Goal: Find specific page/section: Find specific page/section

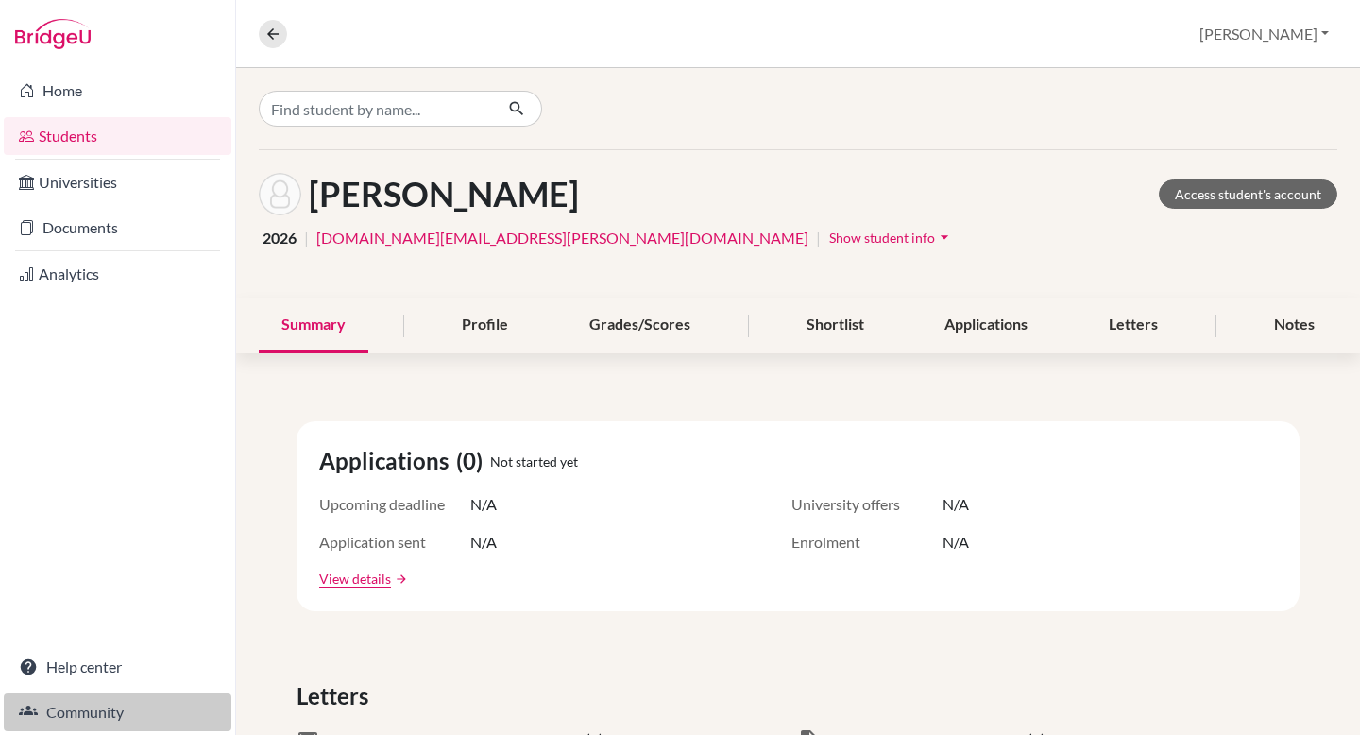
click at [79, 709] on link "Community" at bounding box center [118, 712] width 228 height 38
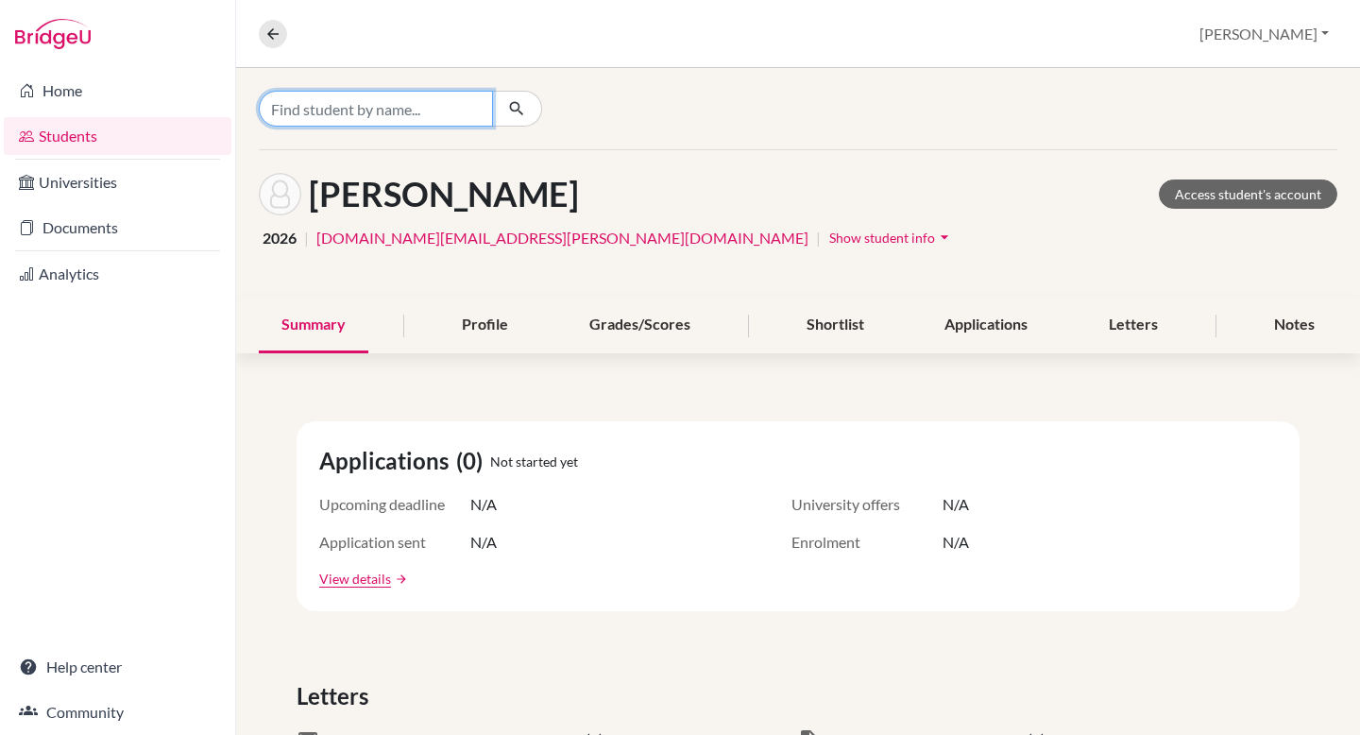
click at [348, 113] on input "Find student by name..." at bounding box center [376, 109] width 234 height 36
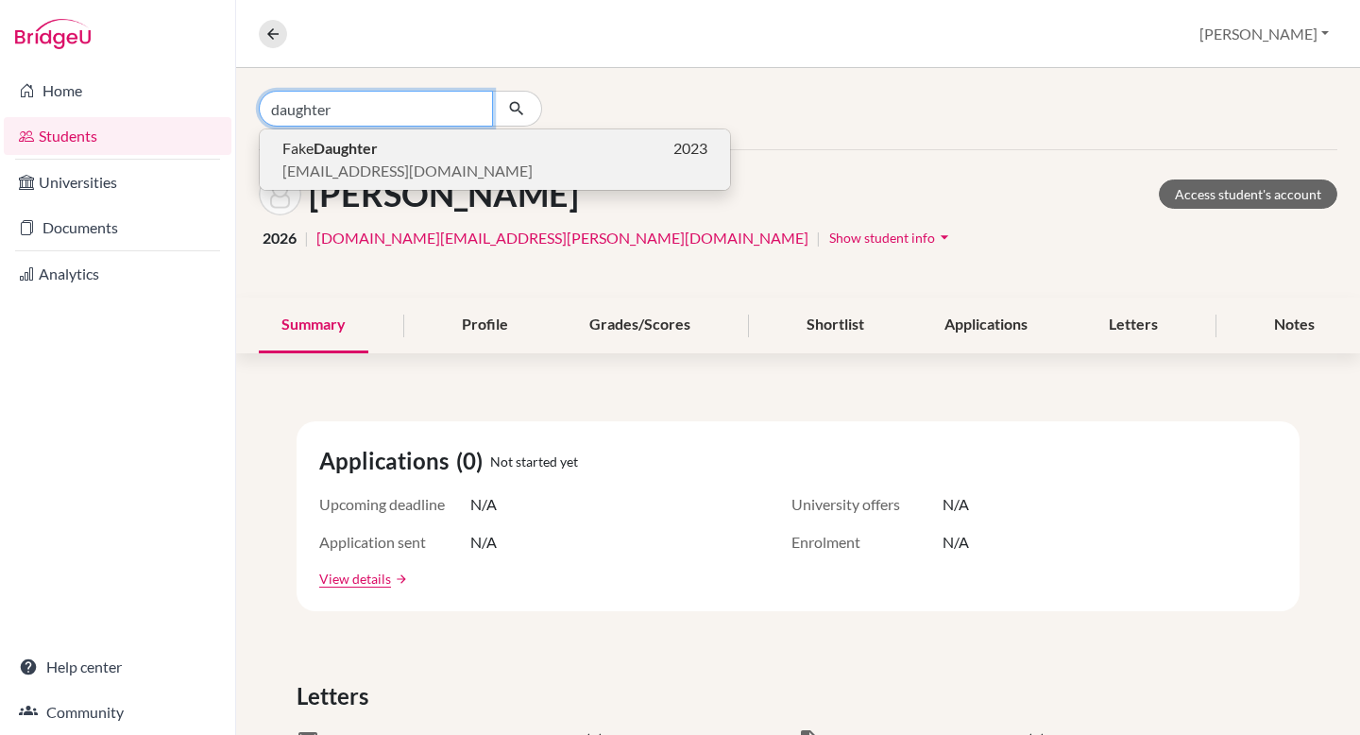
type input "daughter"
click at [347, 166] on span "[EMAIL_ADDRESS][DOMAIN_NAME]" at bounding box center [407, 171] width 250 height 23
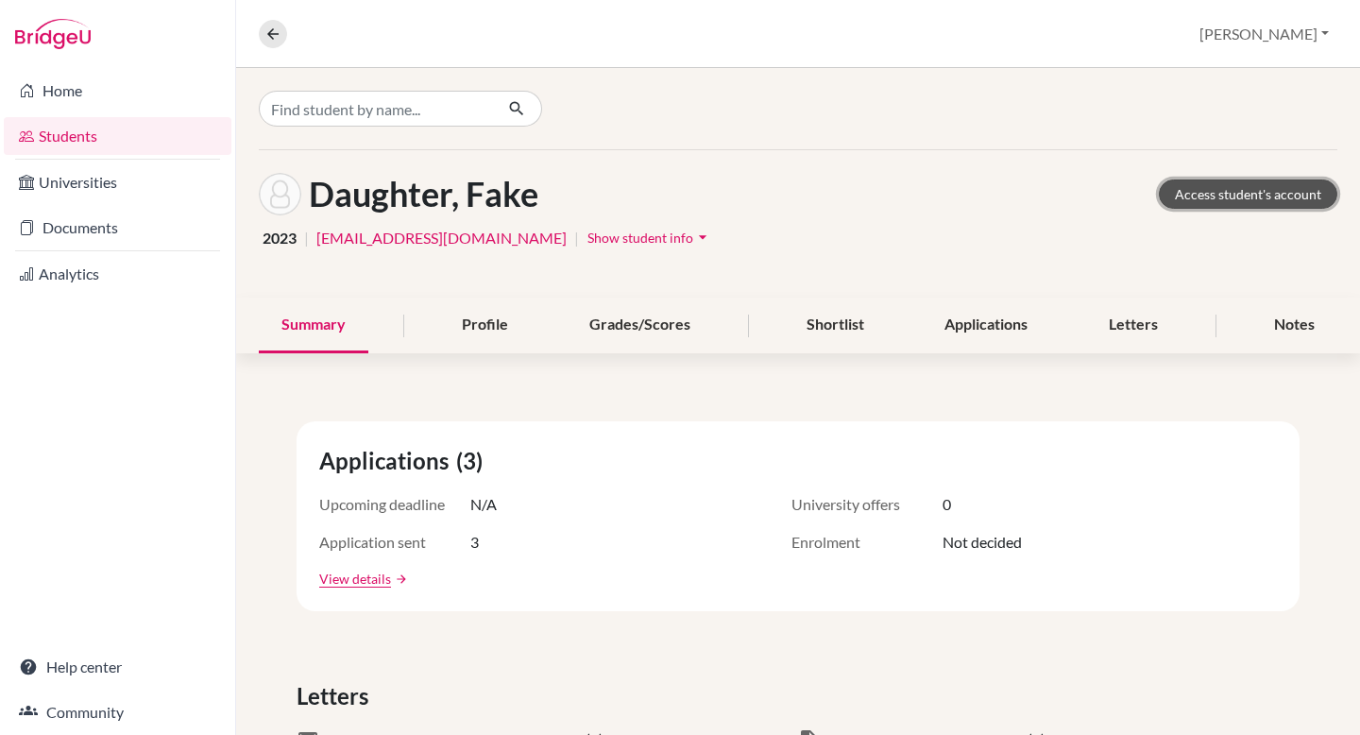
click at [1275, 196] on link "Access student's account" at bounding box center [1248, 193] width 179 height 29
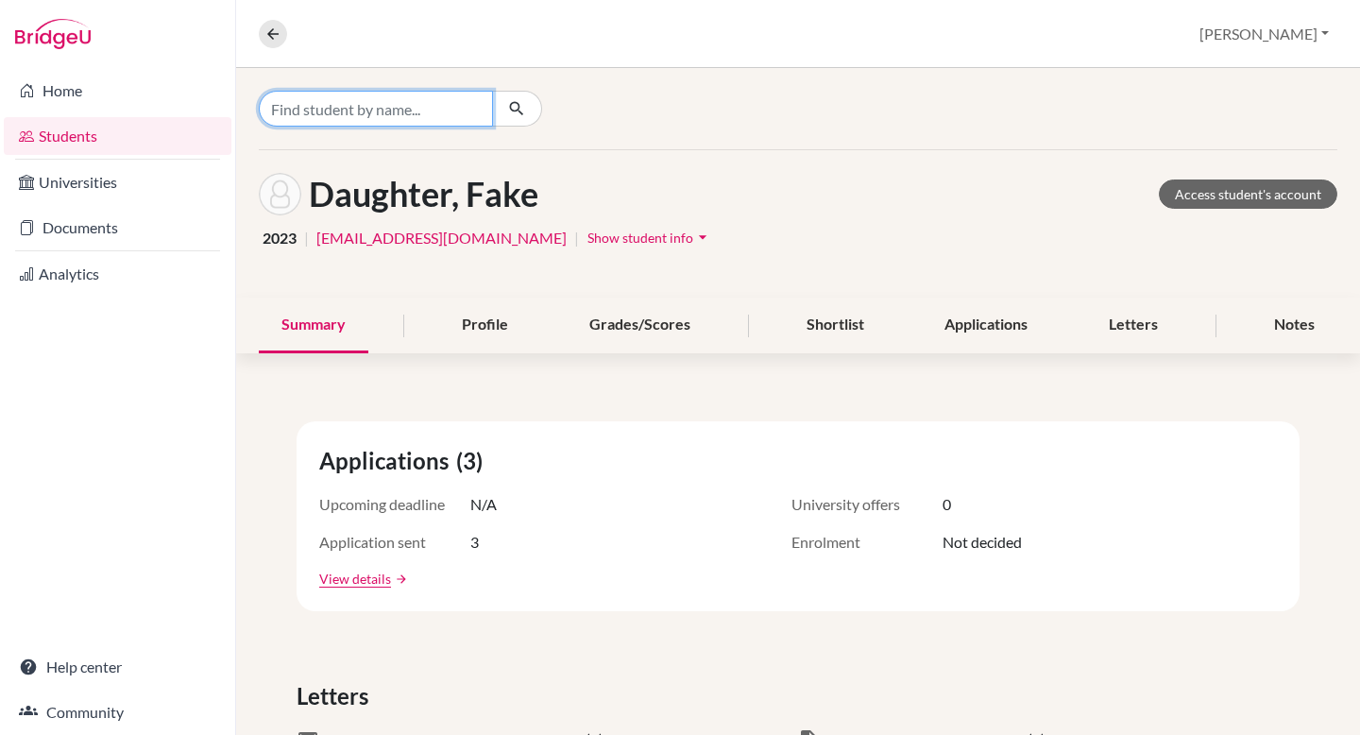
click at [332, 104] on input "Find student by name..." at bounding box center [376, 109] width 234 height 36
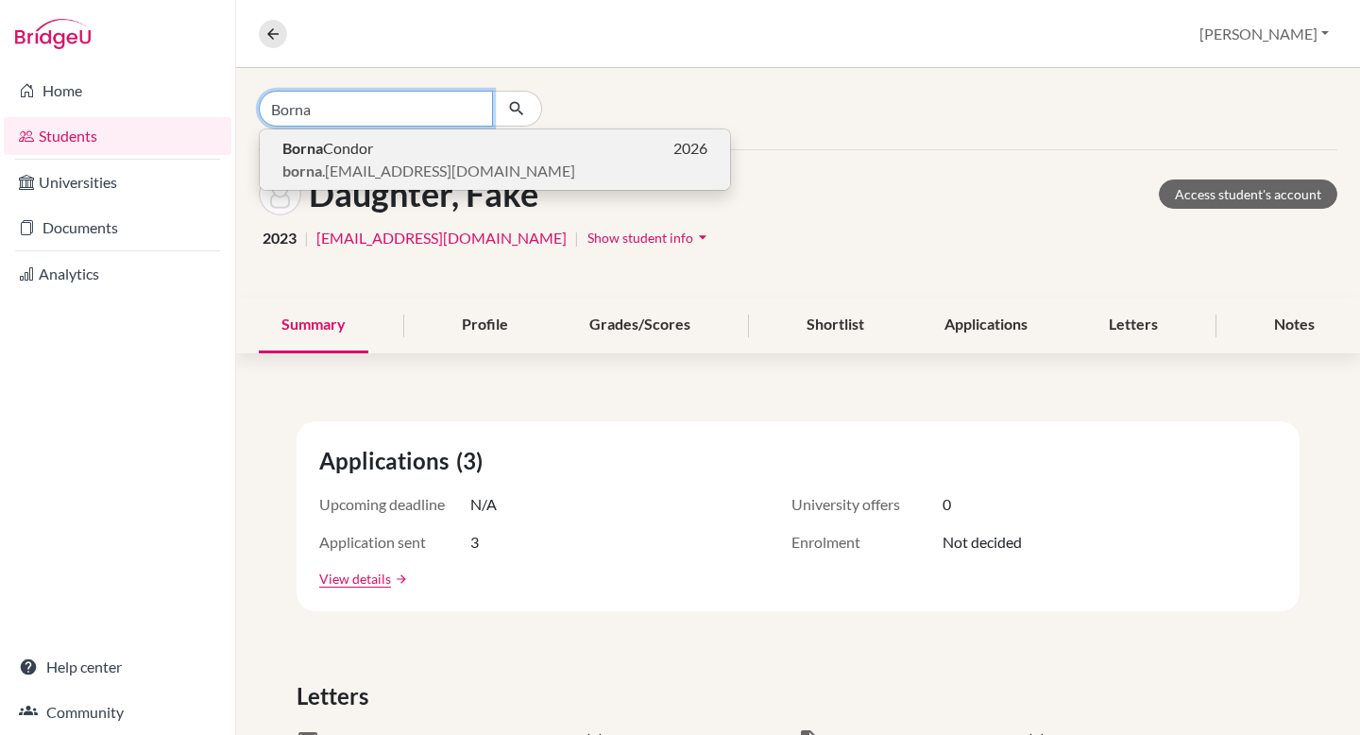
type input "Borna"
click at [382, 146] on p "Borna Condor 2026" at bounding box center [494, 148] width 425 height 23
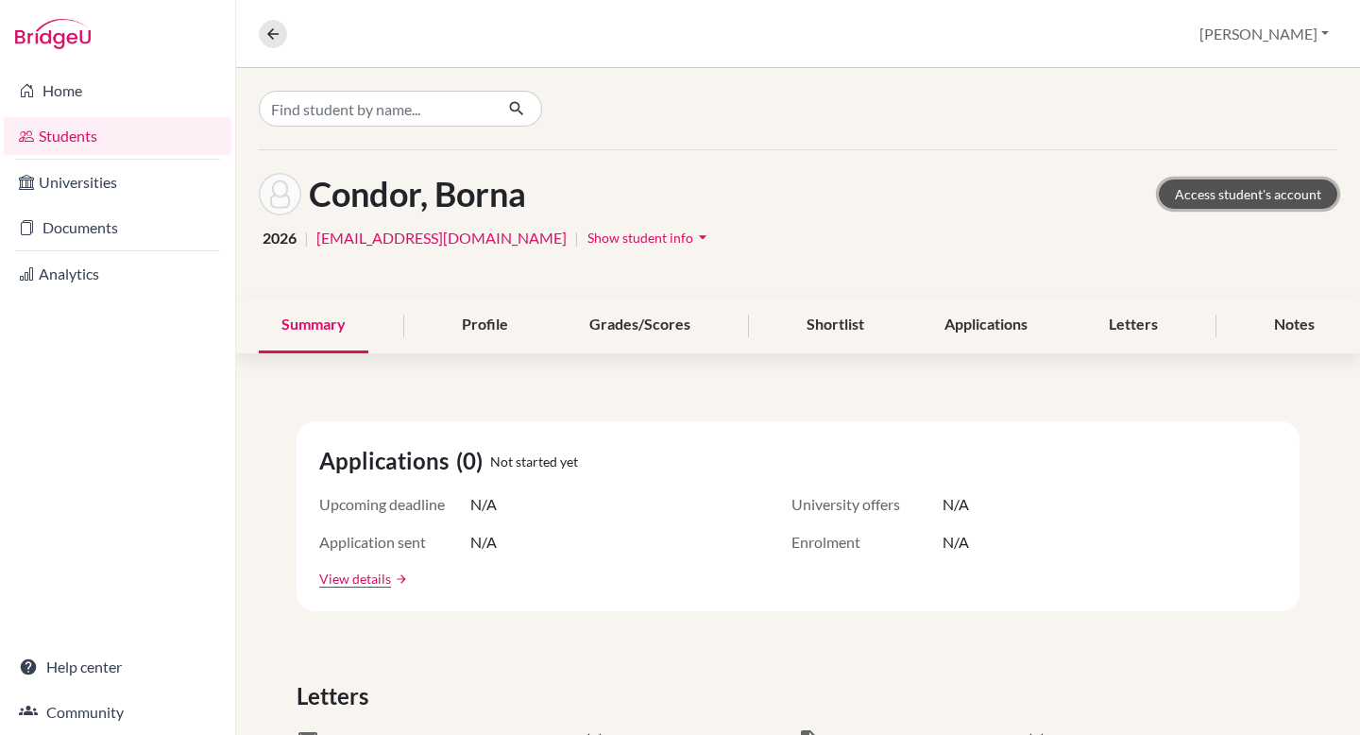
click at [1292, 200] on link "Access student's account" at bounding box center [1248, 193] width 179 height 29
